Goal: Entertainment & Leisure: Consume media (video, audio)

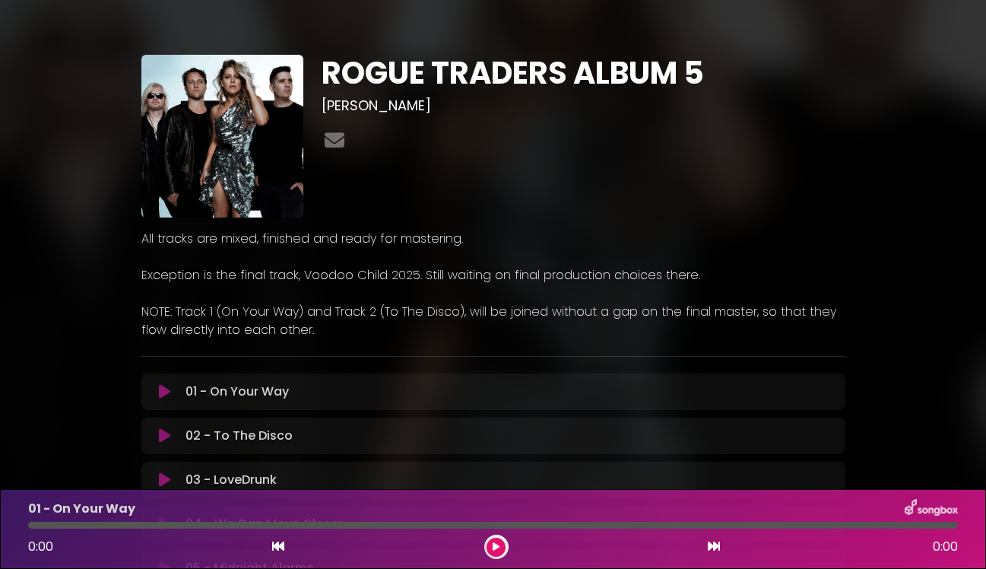
click at [497, 548] on icon at bounding box center [496, 546] width 7 height 9
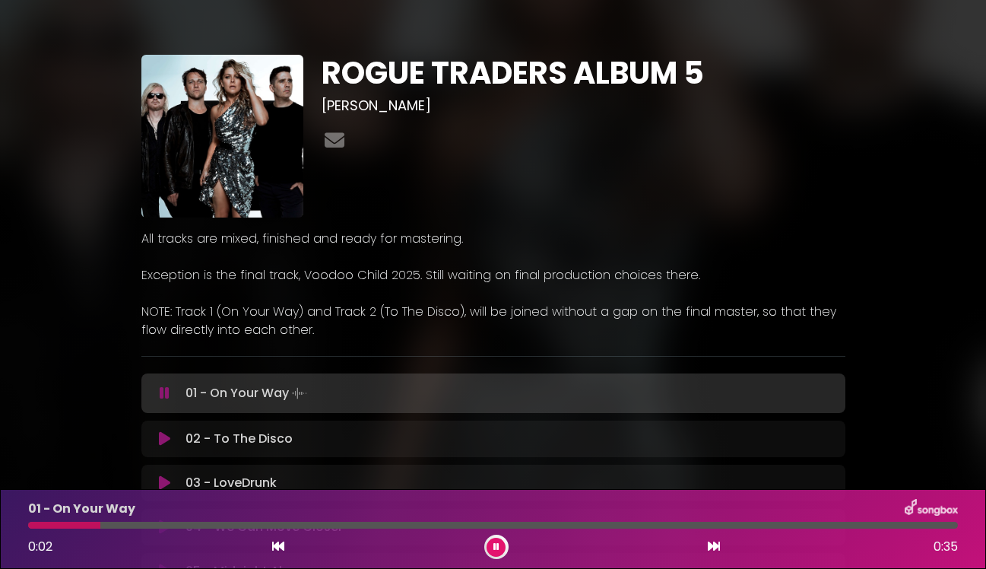
drag, startPoint x: 82, startPoint y: 523, endPoint x: 276, endPoint y: 529, distance: 194.0
click at [276, 529] on div "01 - On Your Way 0:02 0:35" at bounding box center [493, 529] width 948 height 60
